Goal: Use online tool/utility: Use online tool/utility

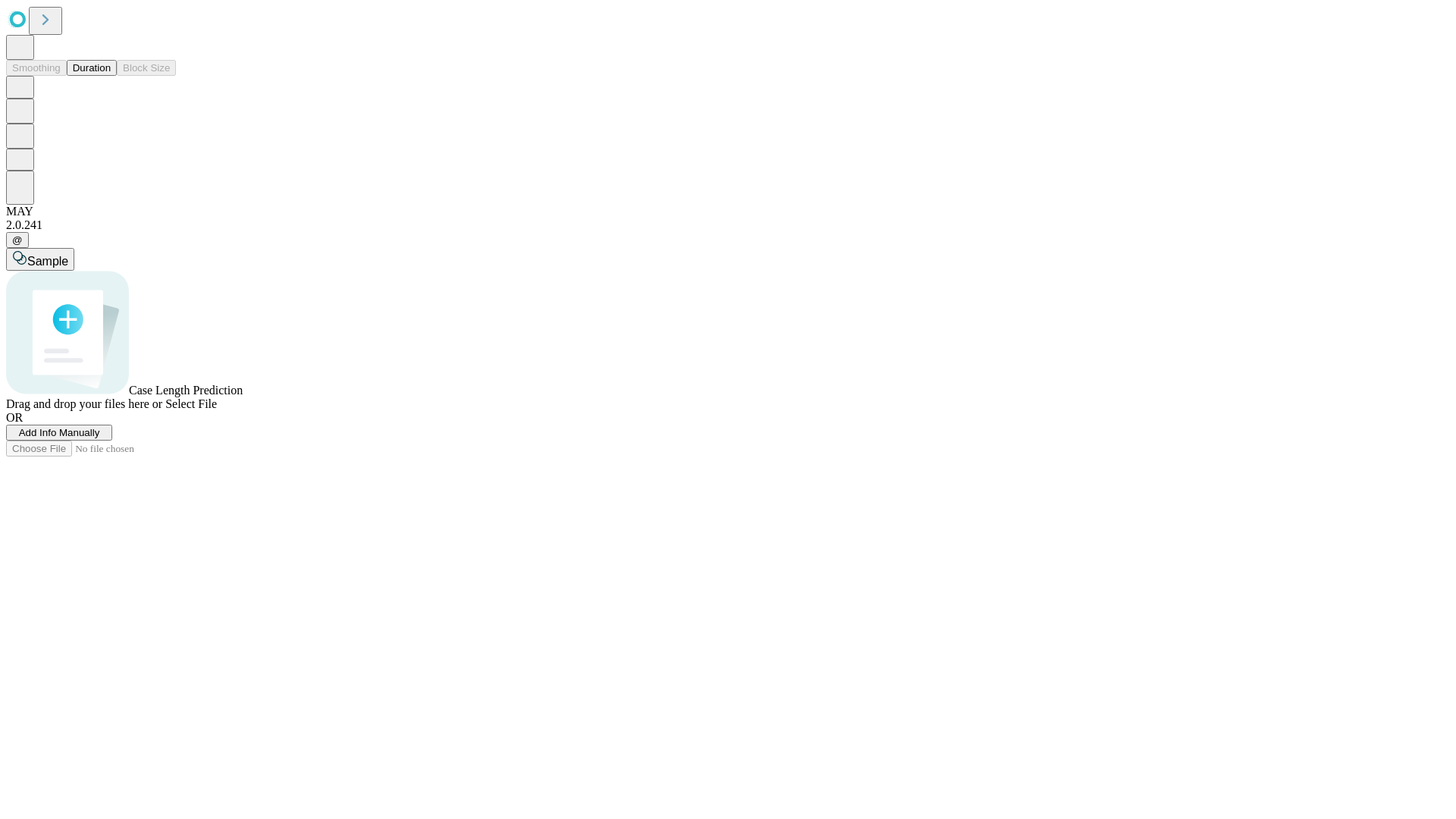
click at [100, 438] on span "Add Info Manually" at bounding box center [59, 432] width 81 height 11
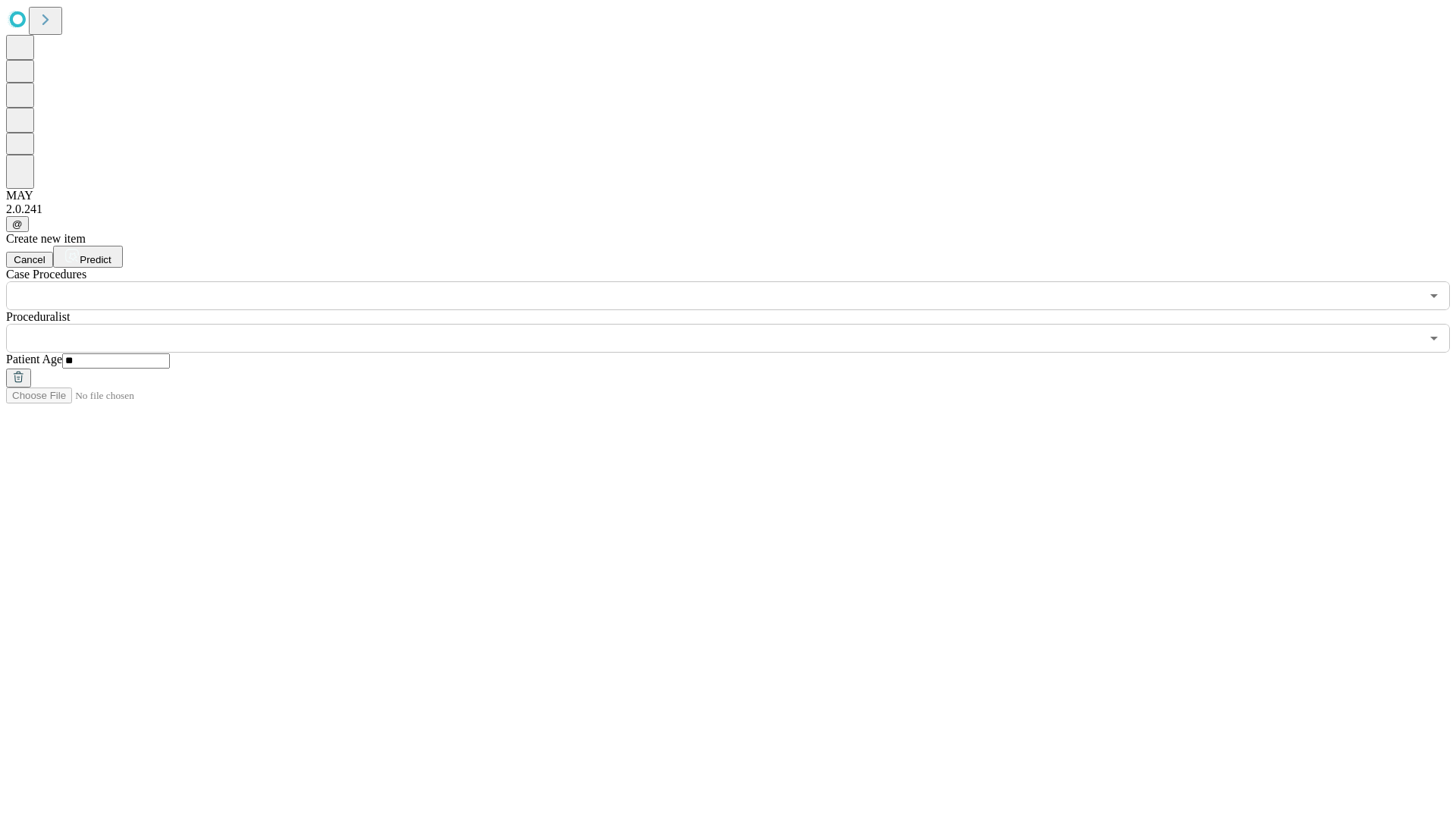
type input "**"
click at [738, 323] on input "text" at bounding box center [713, 338] width 1414 height 29
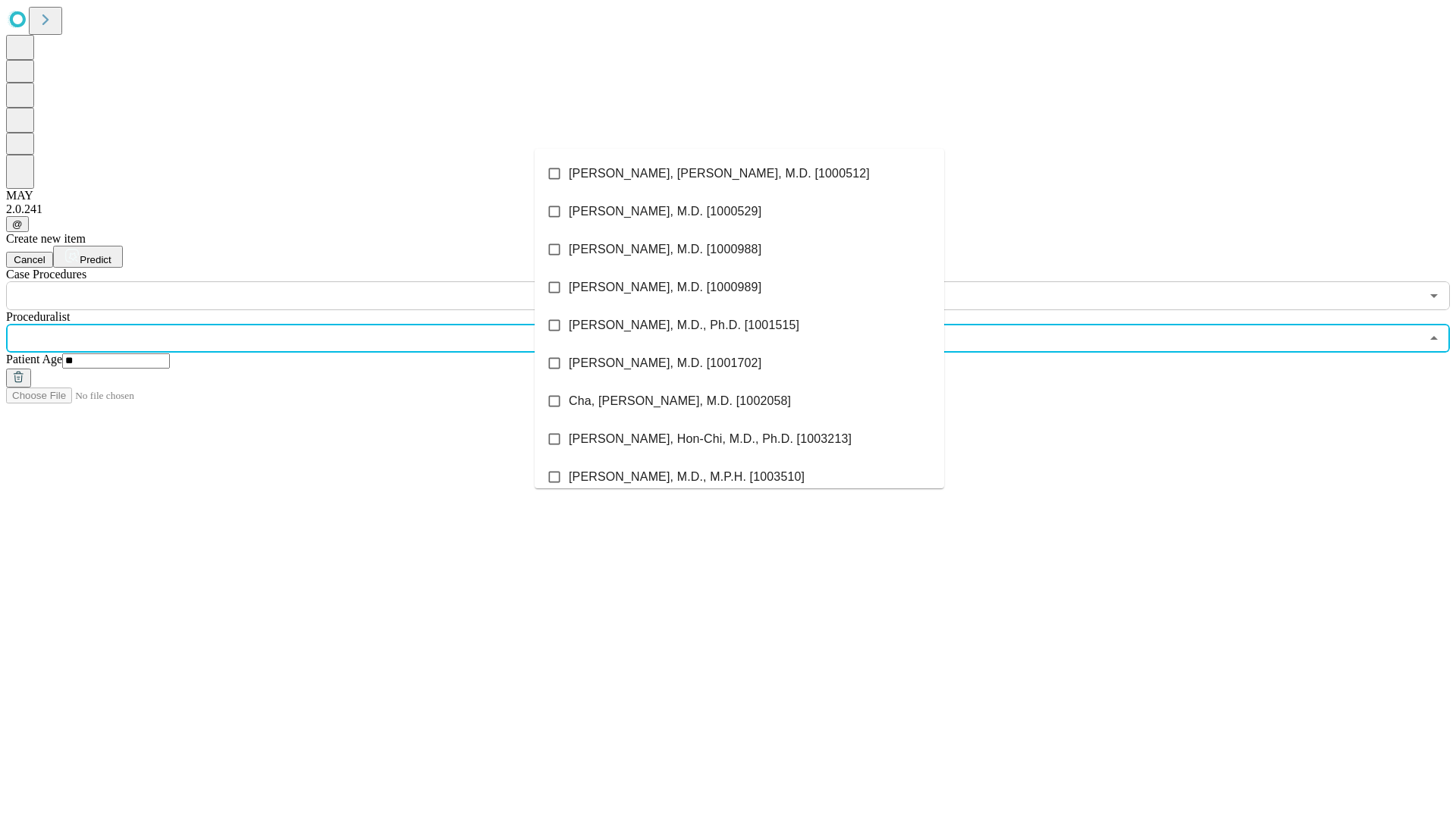
click at [739, 174] on li "[PERSON_NAME], [PERSON_NAME], M.D. [1000512]" at bounding box center [739, 174] width 409 height 38
click at [319, 281] on input "text" at bounding box center [713, 296] width 1414 height 29
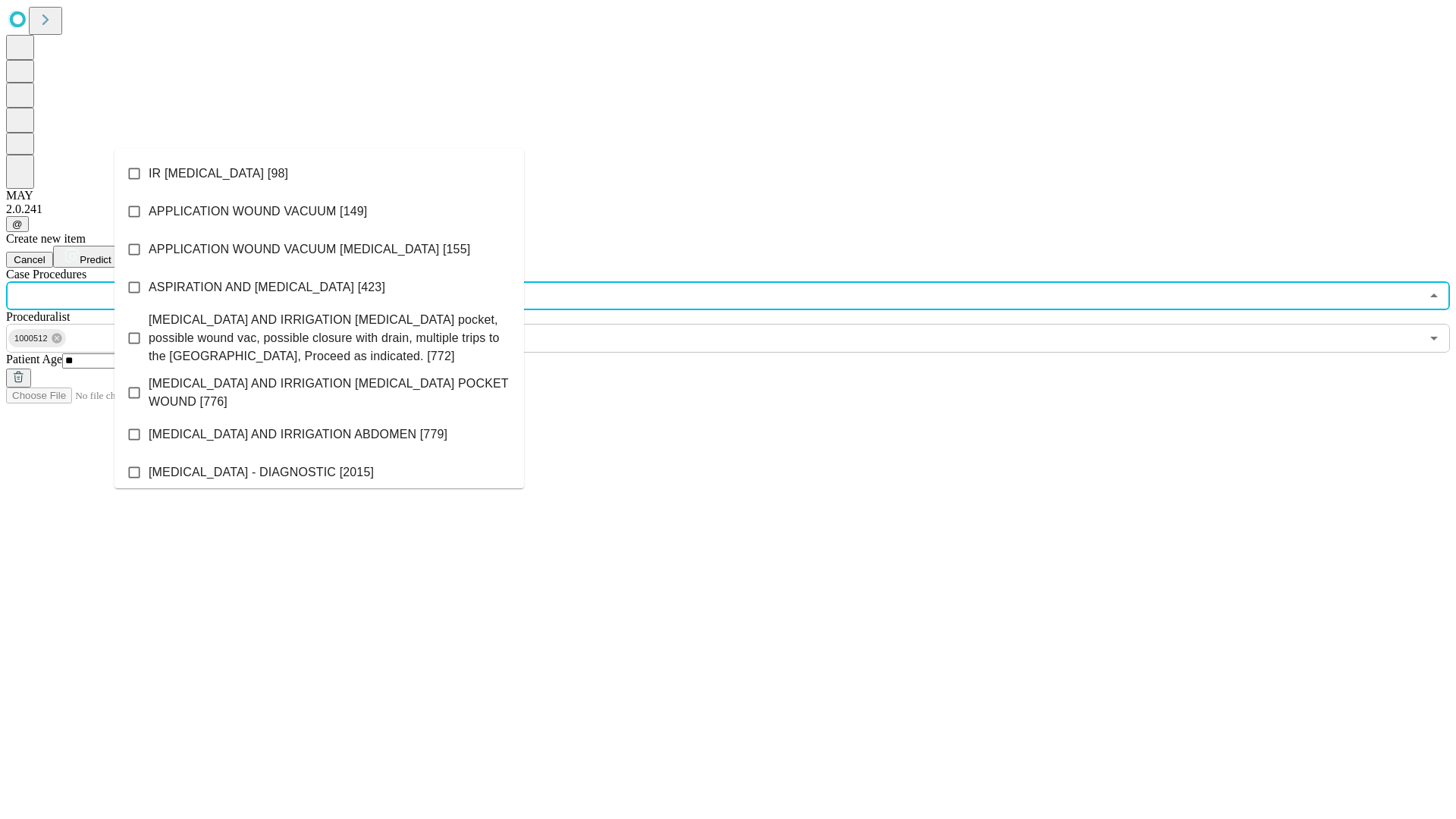
click at [320, 174] on li "IR [MEDICAL_DATA] [98]" at bounding box center [319, 174] width 409 height 38
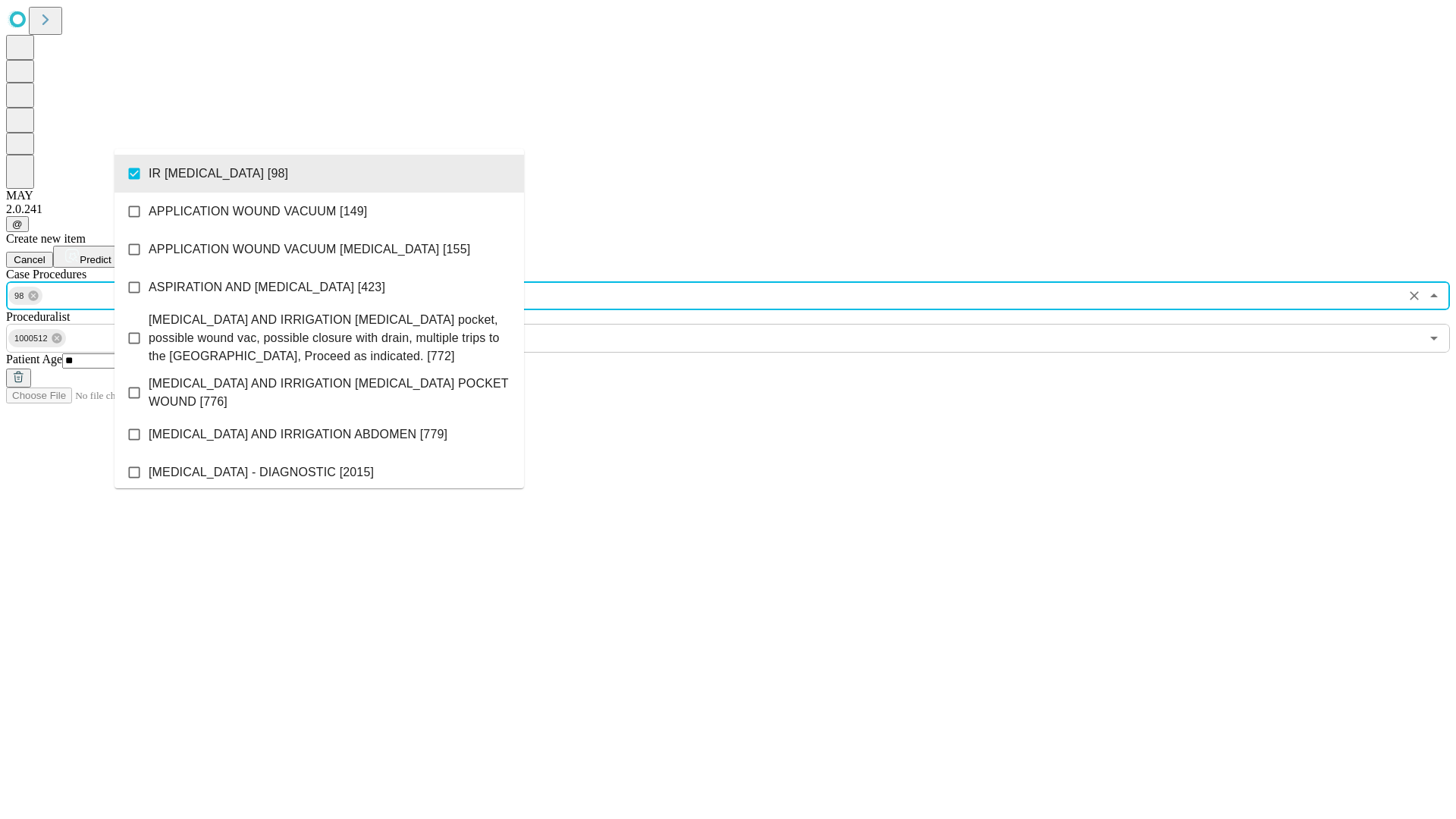
click at [111, 254] on span "Predict" at bounding box center [94, 259] width 31 height 11
